Goal: Find specific page/section: Find specific page/section

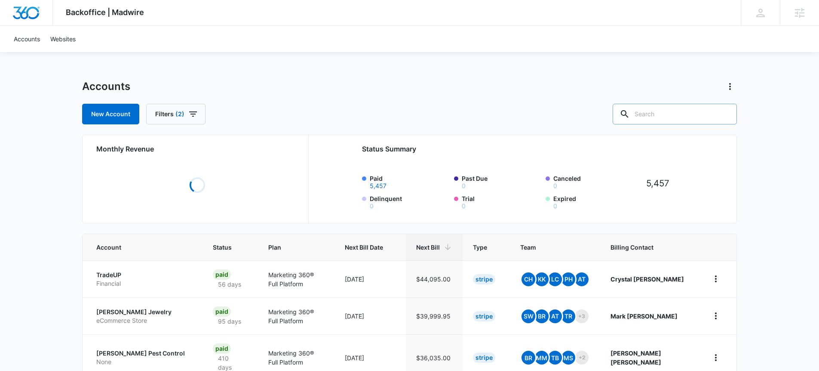
click at [696, 106] on input "text" at bounding box center [675, 114] width 124 height 21
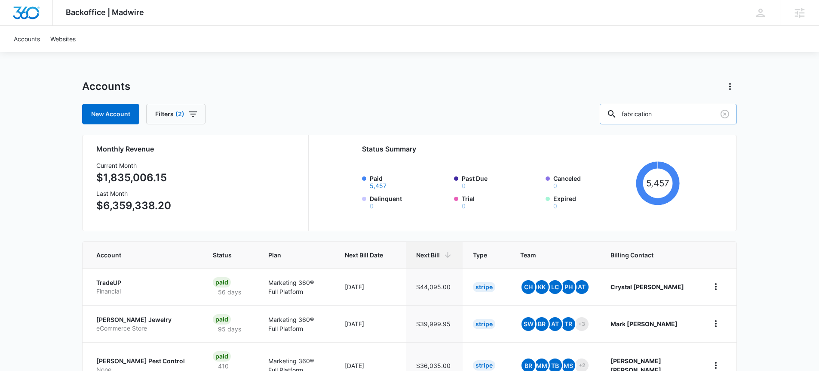
type input "fabrication"
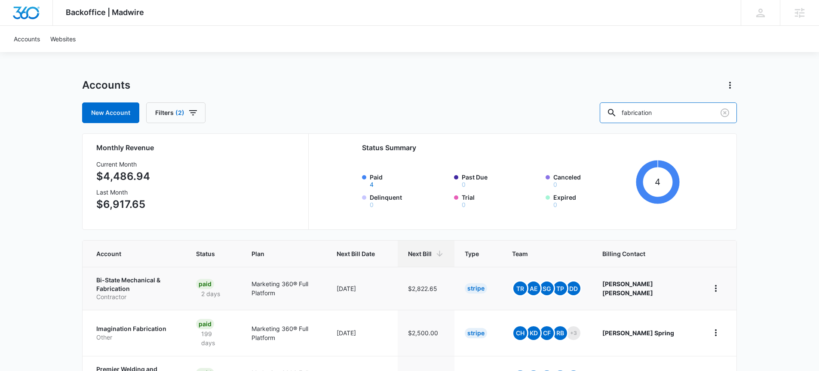
scroll to position [2, 0]
click at [175, 283] on p "Bi-State Mechanical & Fabrication" at bounding box center [135, 283] width 79 height 17
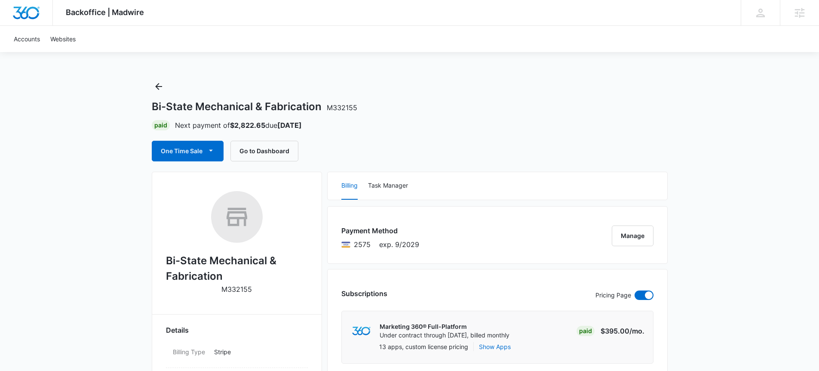
click at [224, 257] on h2 "Bi-State Mechanical & Fabrication" at bounding box center [237, 268] width 142 height 31
click at [224, 258] on h2 "Bi-State Mechanical & Fabrication" at bounding box center [237, 268] width 142 height 31
